Goal: Task Accomplishment & Management: Complete application form

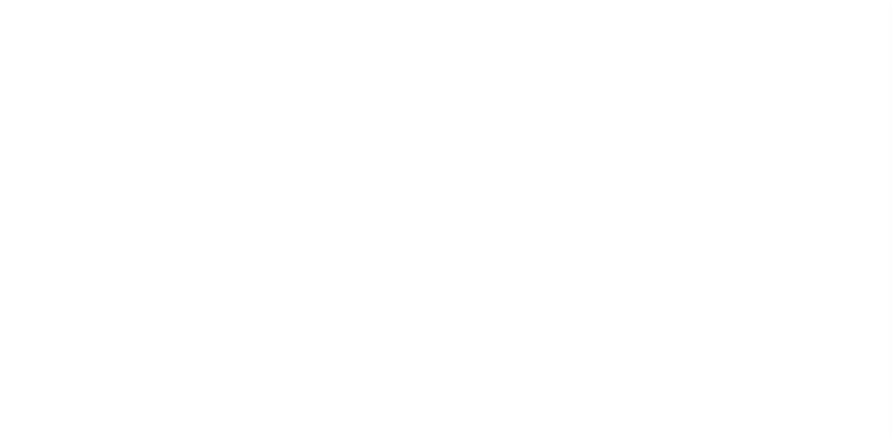
select select
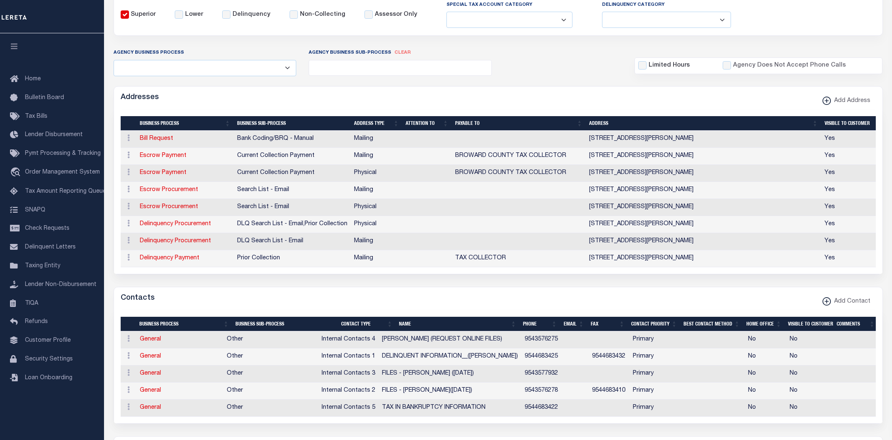
scroll to position [145, 0]
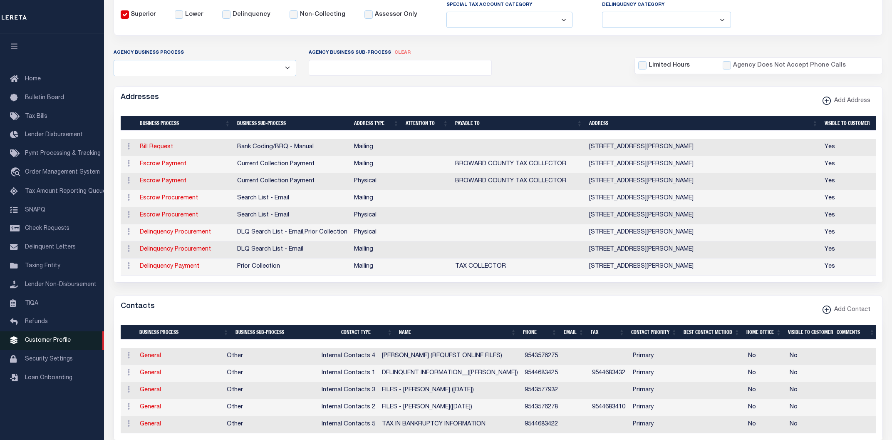
click at [42, 343] on link "Customer Profile" at bounding box center [52, 340] width 104 height 19
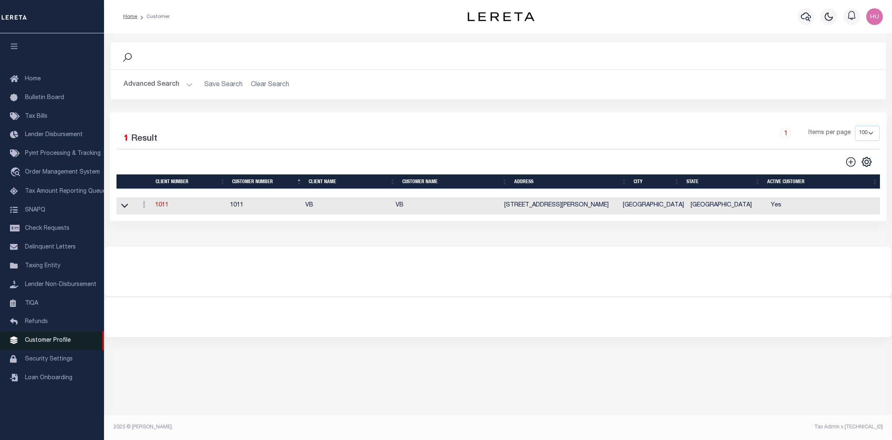
click at [51, 343] on span "Customer Profile" at bounding box center [48, 340] width 46 height 6
click at [163, 83] on button "Advanced Search" at bounding box center [158, 85] width 69 height 16
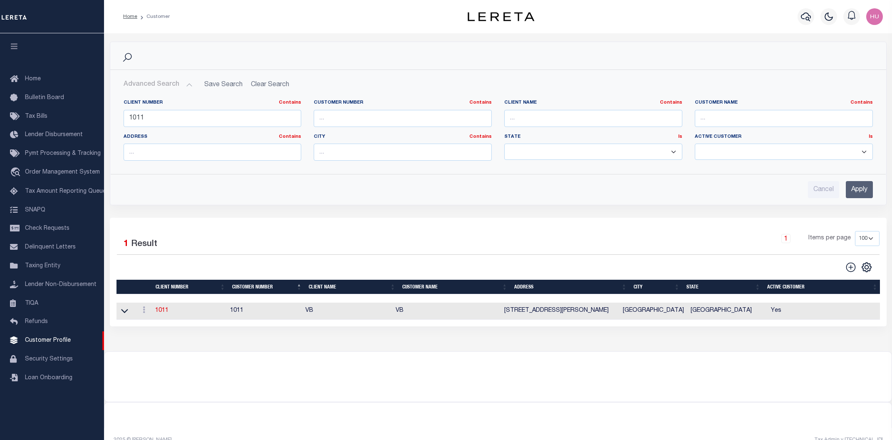
click at [263, 84] on h2 "Advanced Search Save Search Clear Search CustomerSearchGridWrapper_dynamictable…" at bounding box center [498, 85] width 762 height 16
click at [136, 119] on input "1011" at bounding box center [213, 118] width 178 height 17
click at [855, 190] on input "Apply" at bounding box center [859, 189] width 27 height 17
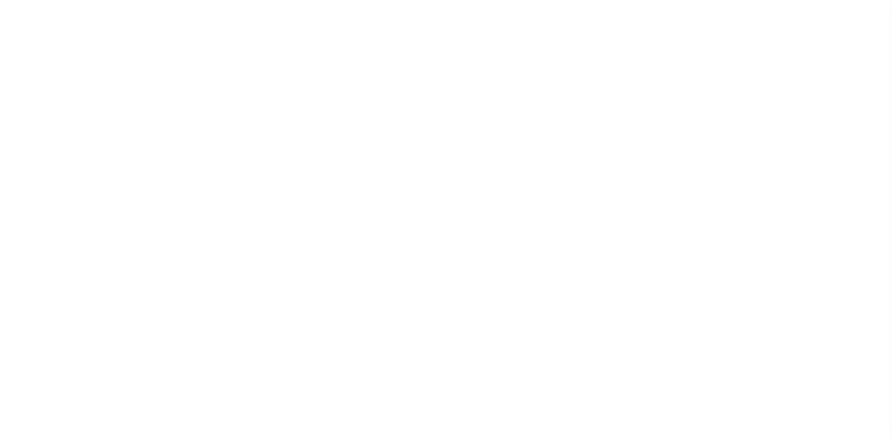
select select
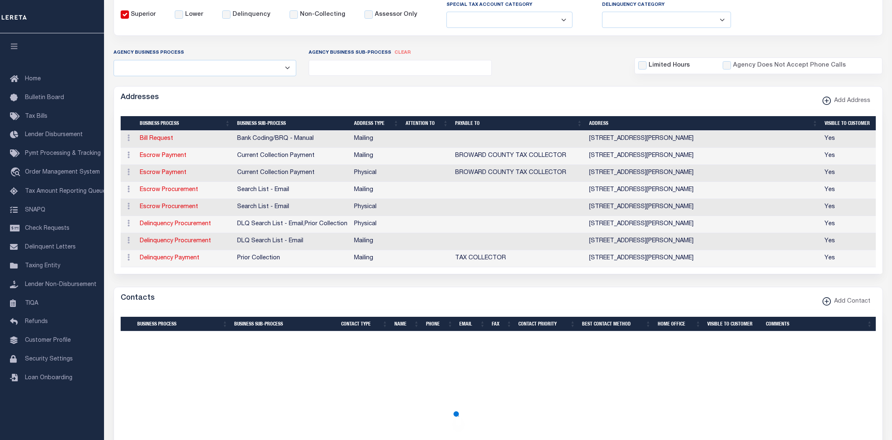
scroll to position [145, 0]
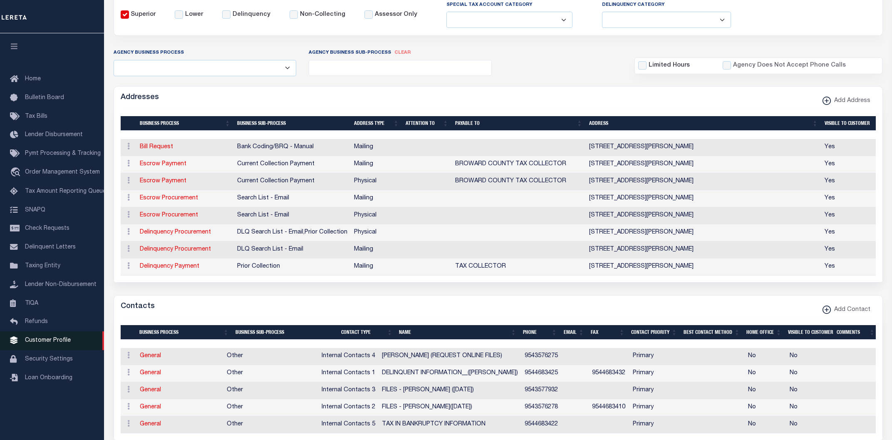
click at [36, 343] on span "Customer Profile" at bounding box center [48, 340] width 46 height 6
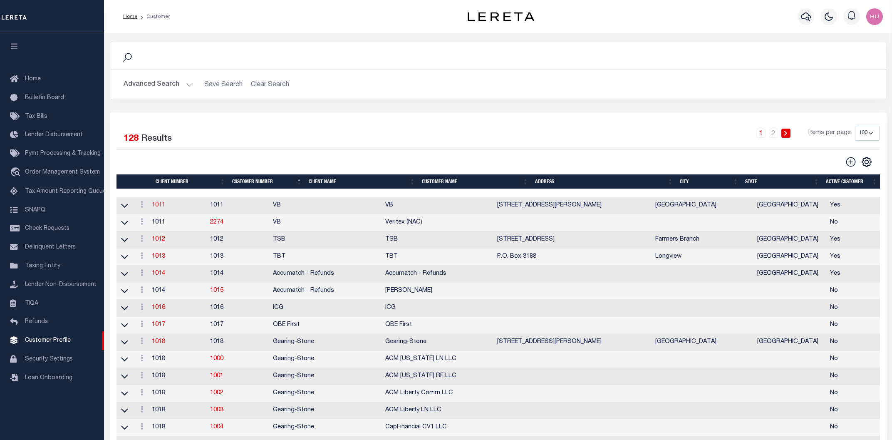
click at [162, 208] on link "1011" at bounding box center [158, 205] width 13 height 6
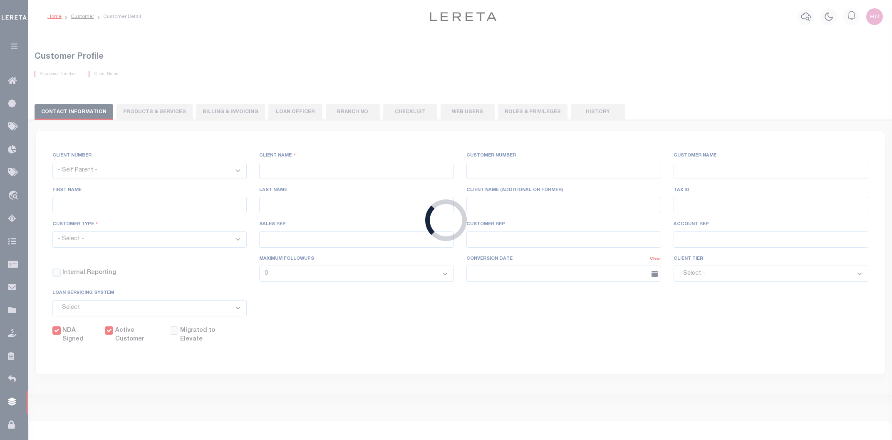
select select "1011"
type input "VB"
type input "1011"
type input "VB"
type input "Guy"
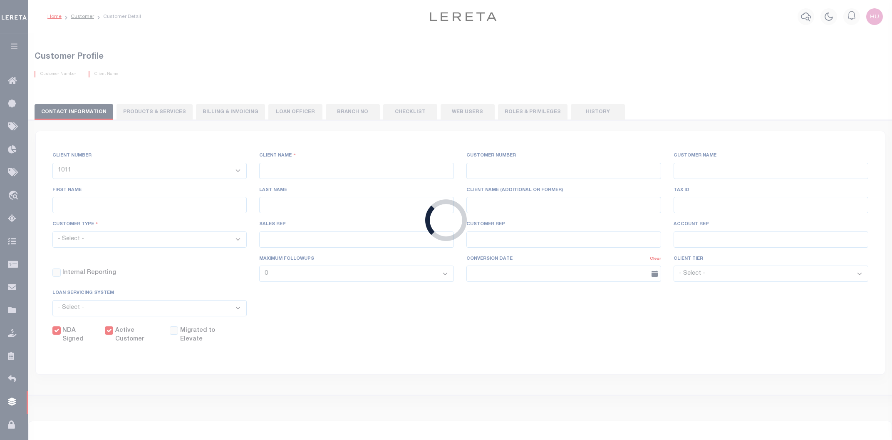
type input "[GEOGRAPHIC_DATA]"
select select "Mixed Portfolio"
type input "[PERSON_NAME]"
type input "[DATE]"
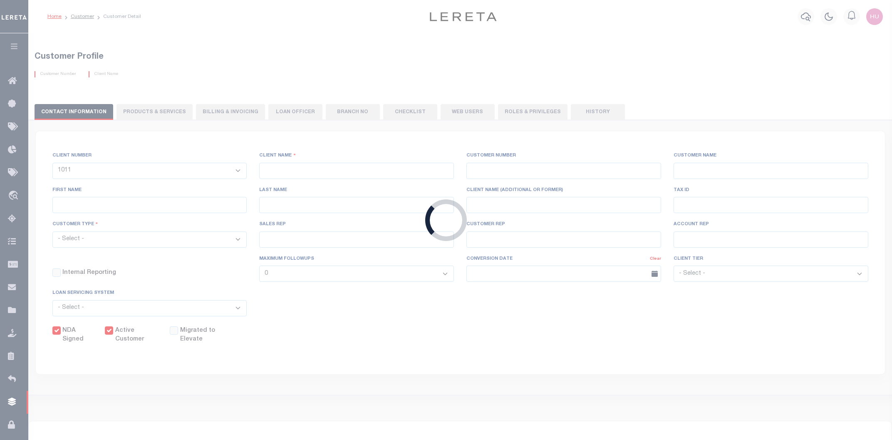
select select "Tier 3"
checkbox input "true"
select select
type textarea "$5 parcel fee for each parcel greater than 4."
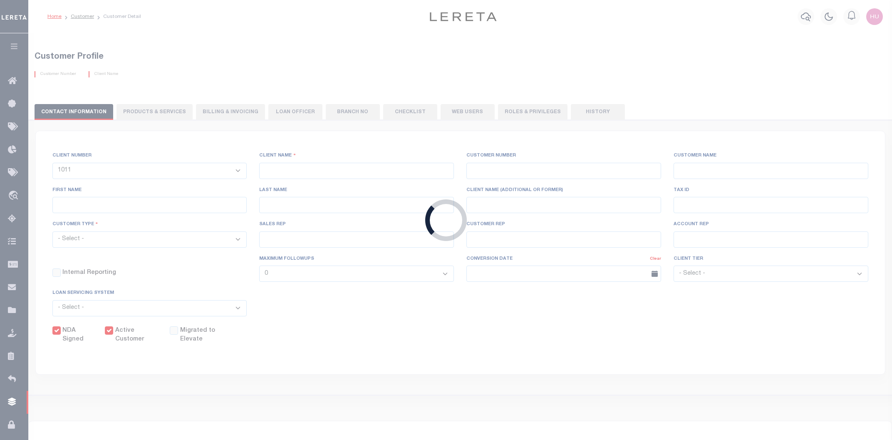
type input "0"
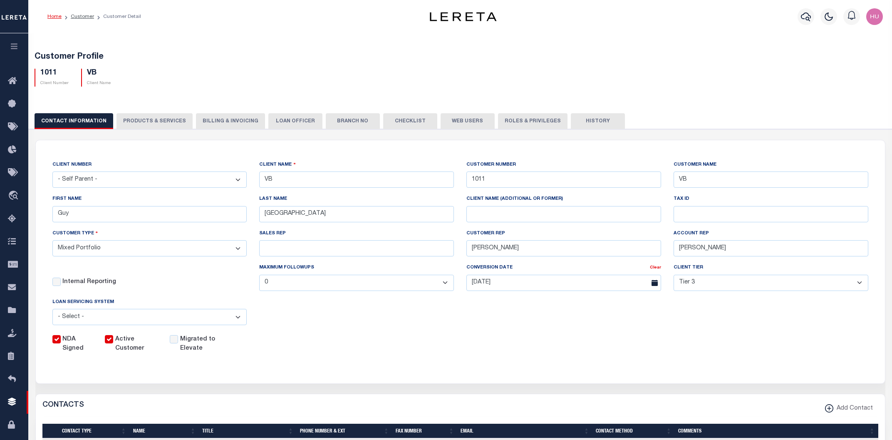
click at [150, 119] on button "PRODUCTS & SERVICES" at bounding box center [154, 121] width 76 height 16
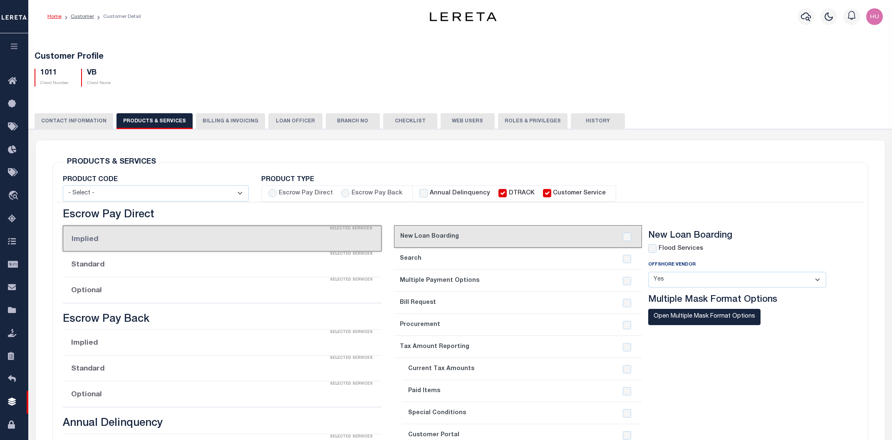
select select "STX"
radio input "true"
checkbox input "true"
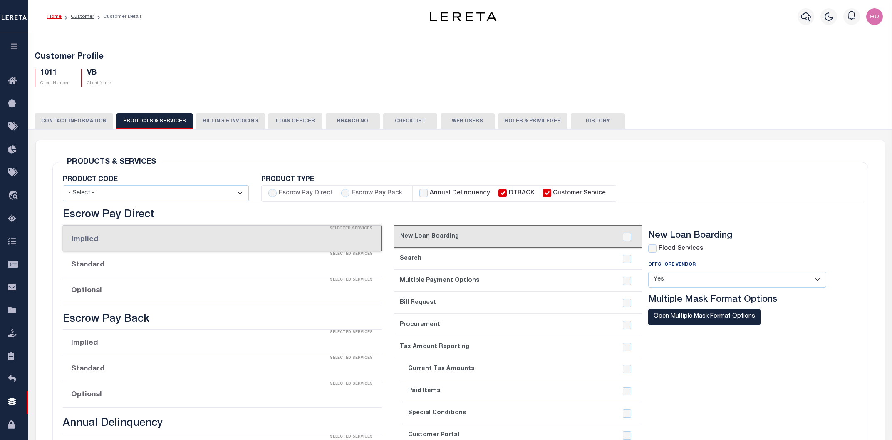
checkbox input "true"
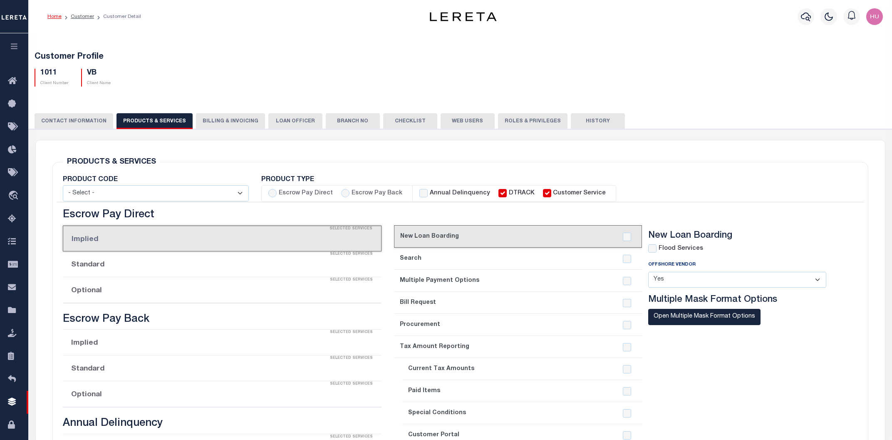
checkbox input "true"
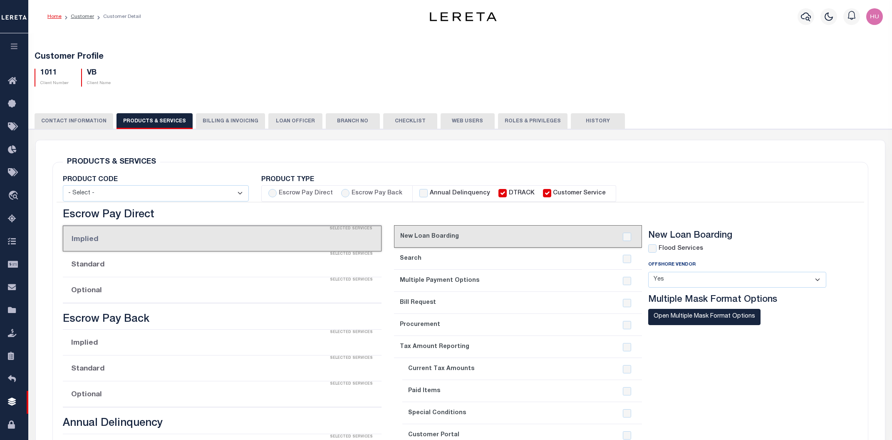
checkbox input "true"
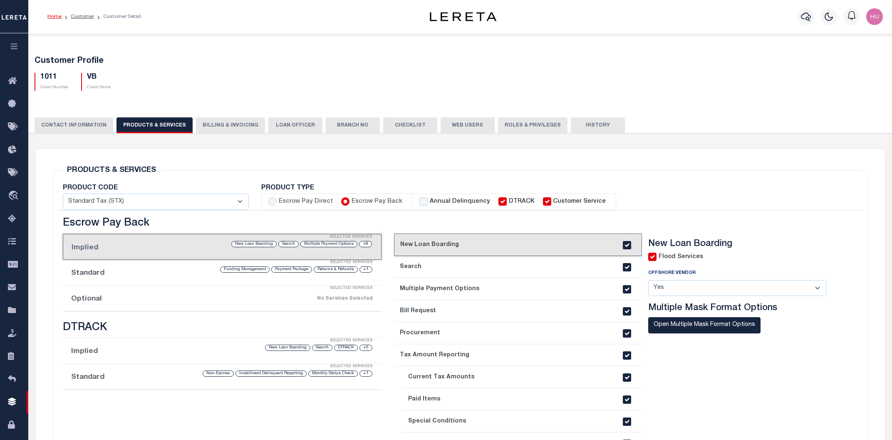
click at [120, 295] on div "Selected Services" at bounding box center [230, 288] width 319 height 17
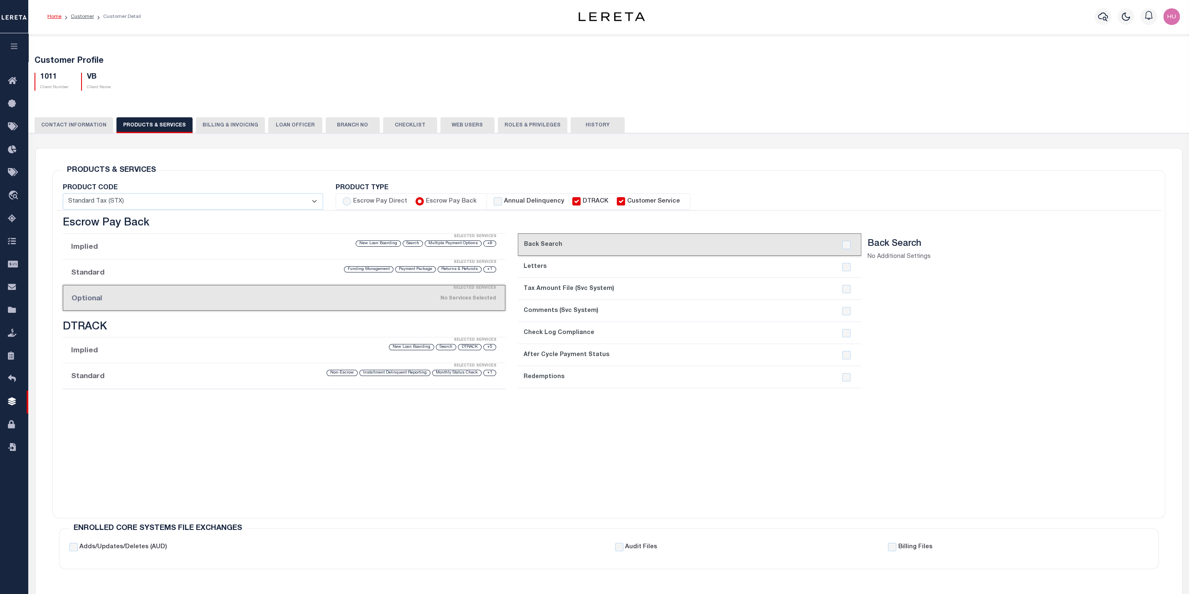
click at [398, 66] on h5 "Customer Profile" at bounding box center [609, 61] width 1149 height 10
